Goal: Find specific page/section: Find specific page/section

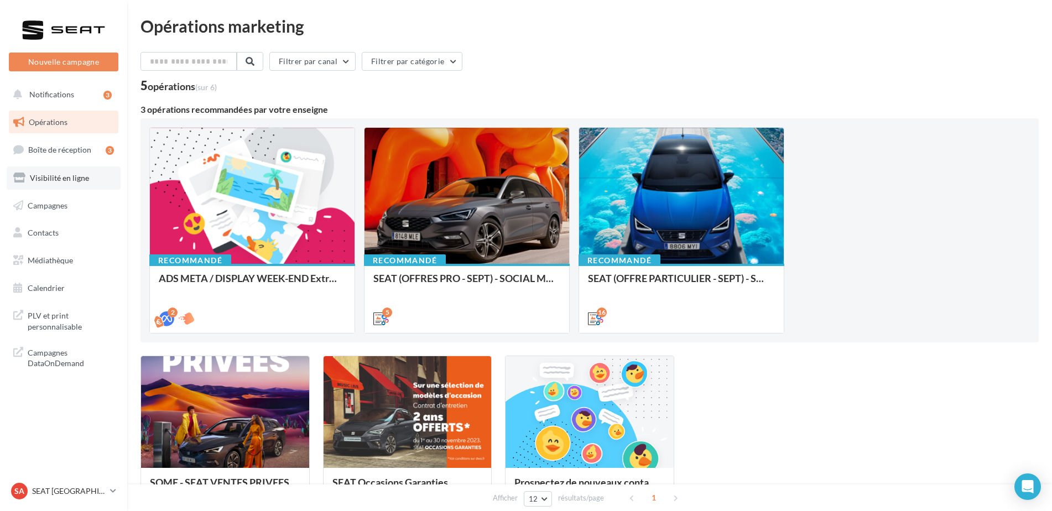
click at [63, 176] on span "Visibilité en ligne" at bounding box center [59, 177] width 59 height 9
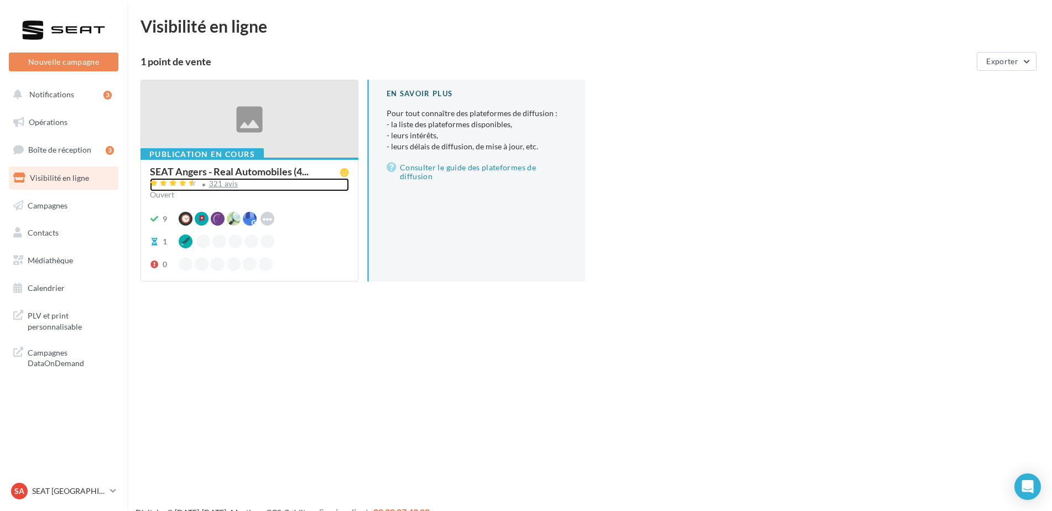
click at [220, 182] on div "321 avis" at bounding box center [223, 183] width 29 height 7
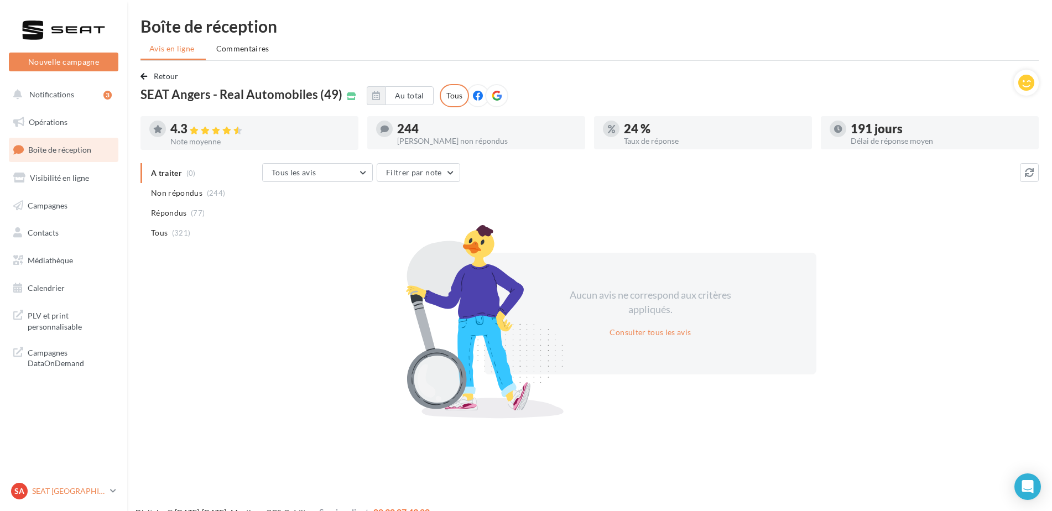
click at [84, 489] on p "SEAT [GEOGRAPHIC_DATA]" at bounding box center [69, 491] width 74 height 11
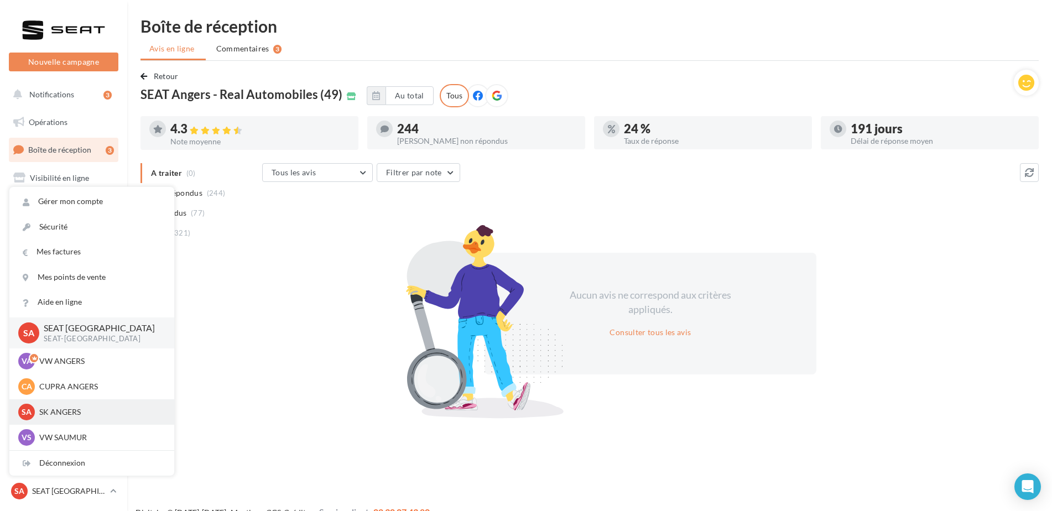
click at [70, 422] on div "SA SK ANGERS sk-ange-pal" at bounding box center [91, 411] width 165 height 25
click at [75, 412] on p "SK ANGERS" at bounding box center [100, 412] width 122 height 11
